Goal: Task Accomplishment & Management: Use online tool/utility

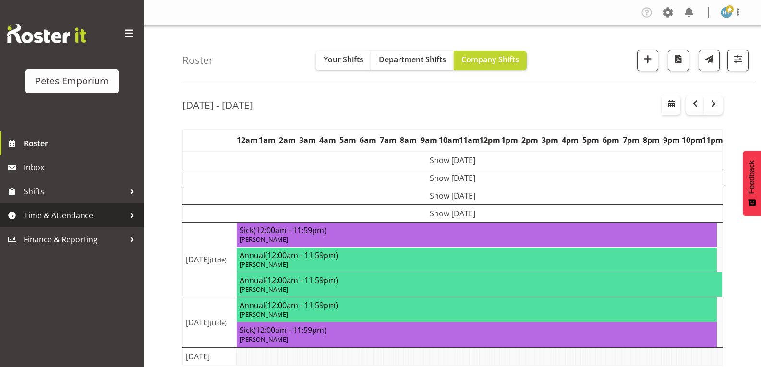
click at [51, 220] on span "Time & Attendance" at bounding box center [74, 215] width 101 height 14
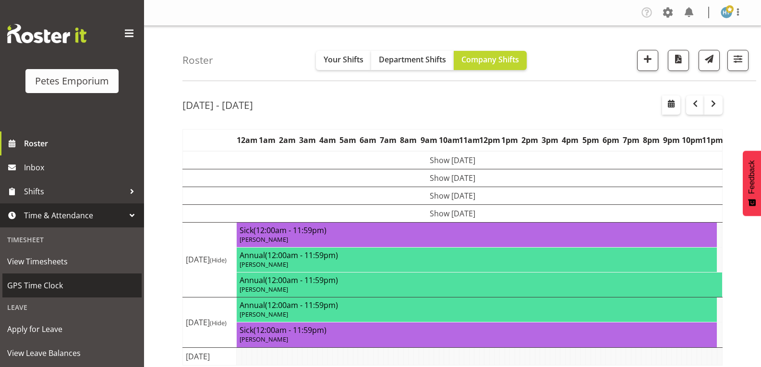
click at [40, 290] on span "GPS Time Clock" at bounding box center [72, 285] width 130 height 14
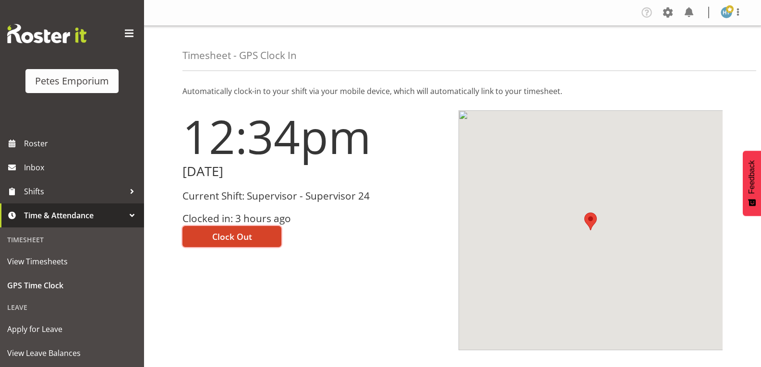
click at [252, 238] on button "Clock Out" at bounding box center [231, 236] width 99 height 21
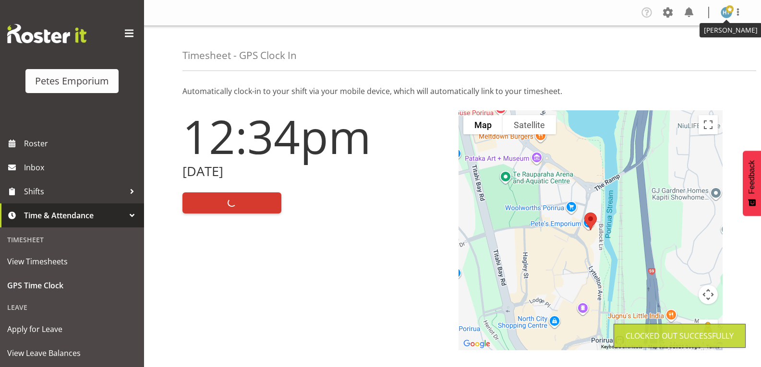
drag, startPoint x: 729, startPoint y: 12, endPoint x: 725, endPoint y: 22, distance: 10.5
click at [729, 12] on span at bounding box center [730, 9] width 8 height 8
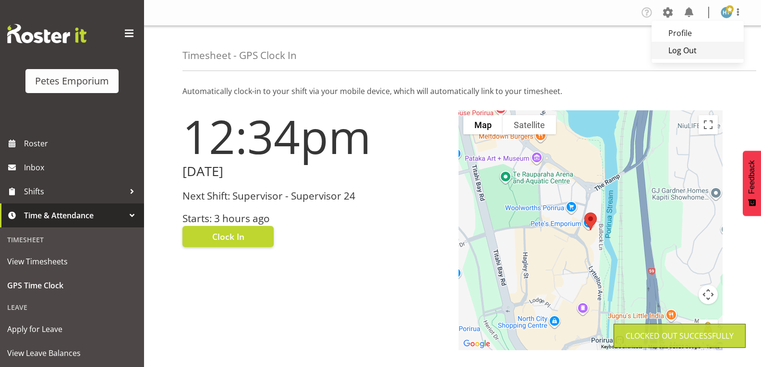
click at [690, 50] on link "Log Out" at bounding box center [698, 50] width 92 height 17
